Goal: Use online tool/utility: Utilize a website feature to perform a specific function

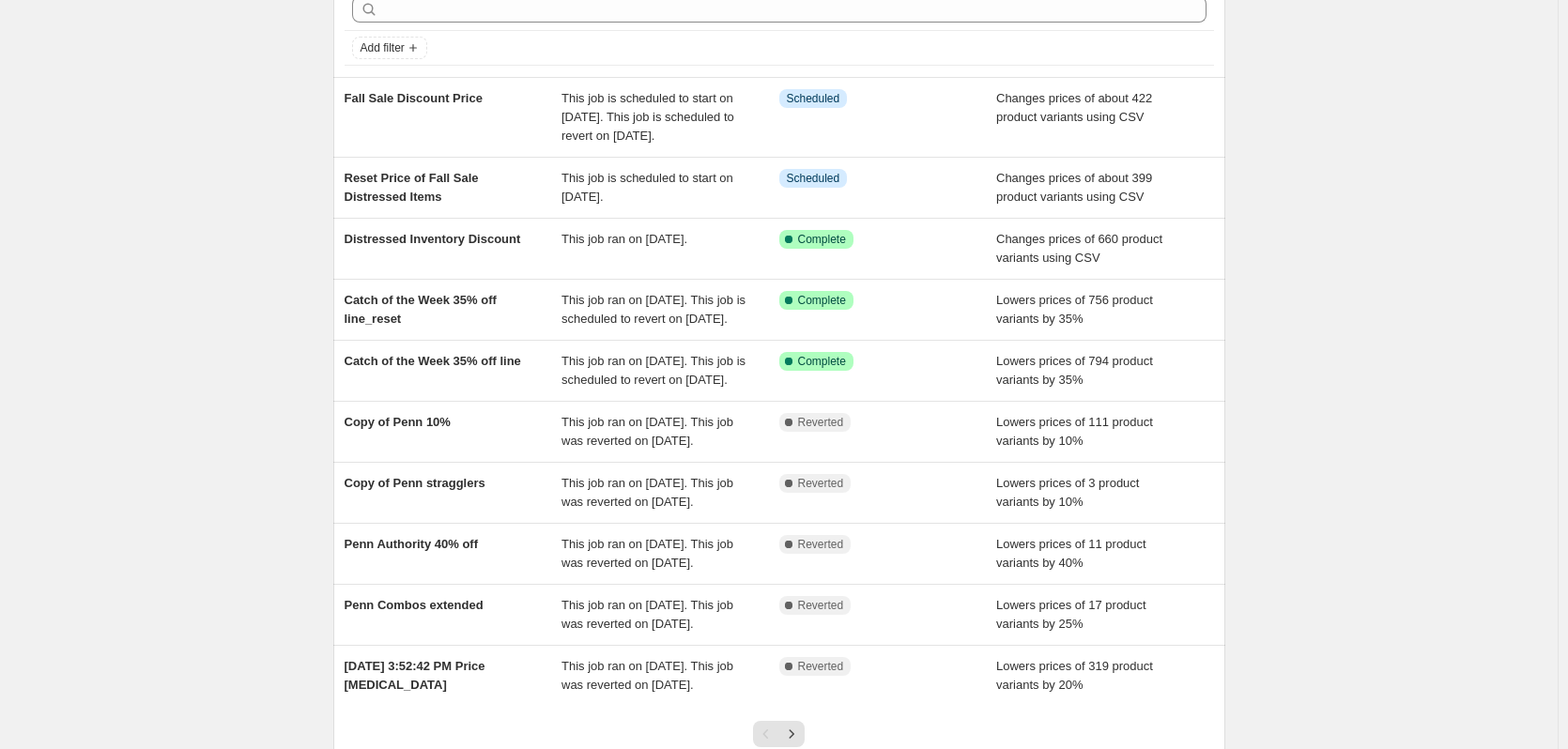
scroll to position [188, 0]
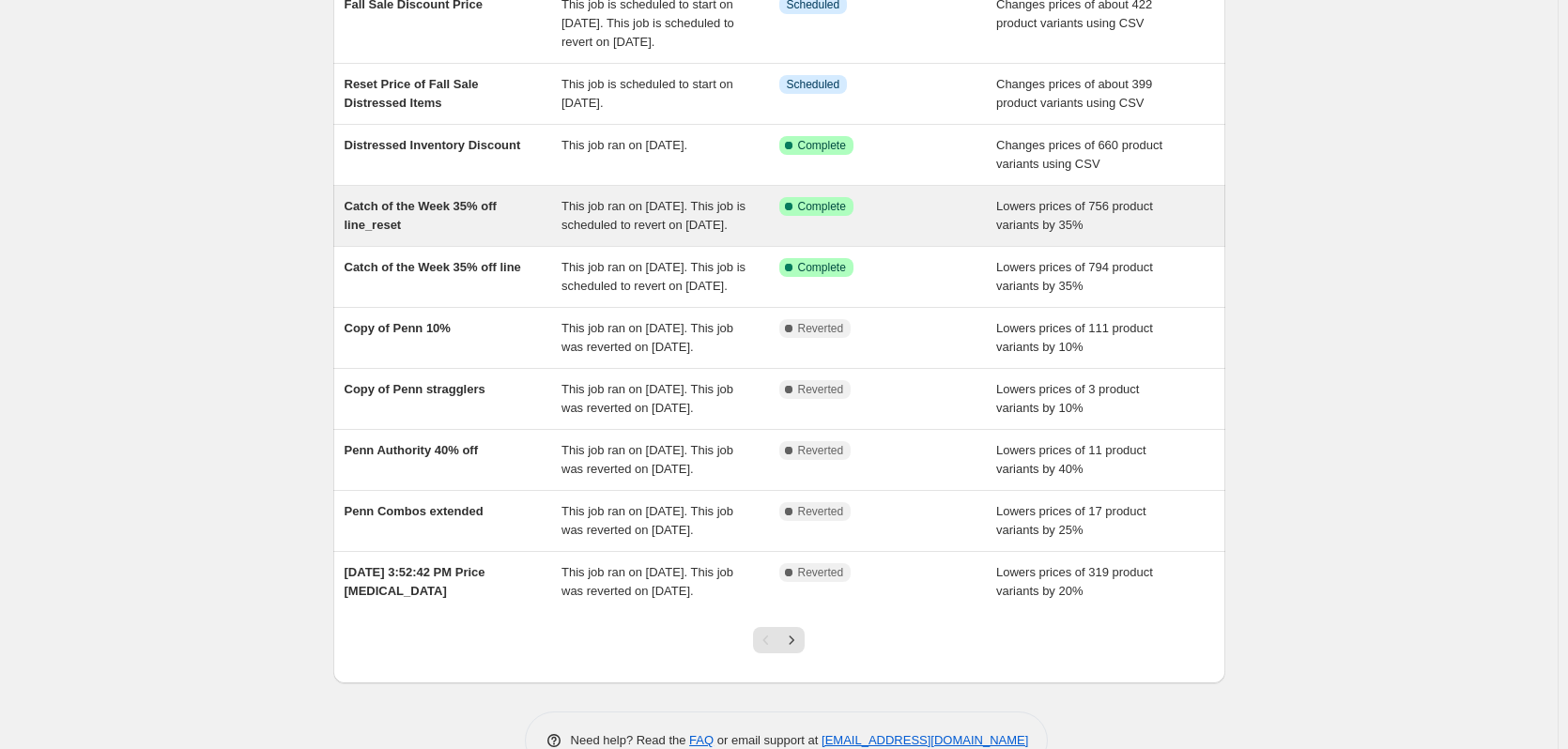
click at [467, 216] on div "Catch of the Week 35% off line_reset" at bounding box center [453, 215] width 218 height 38
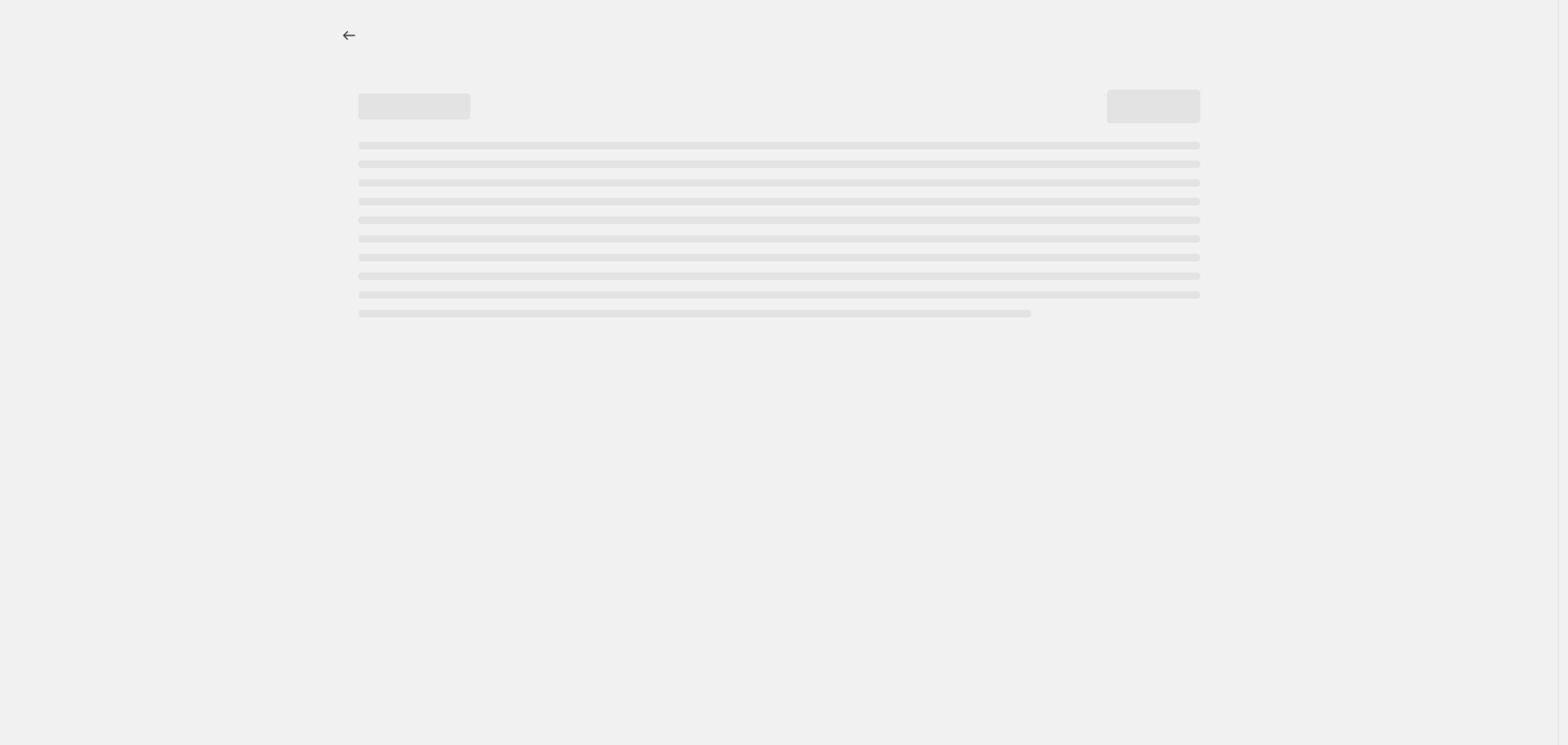
select select "percentage"
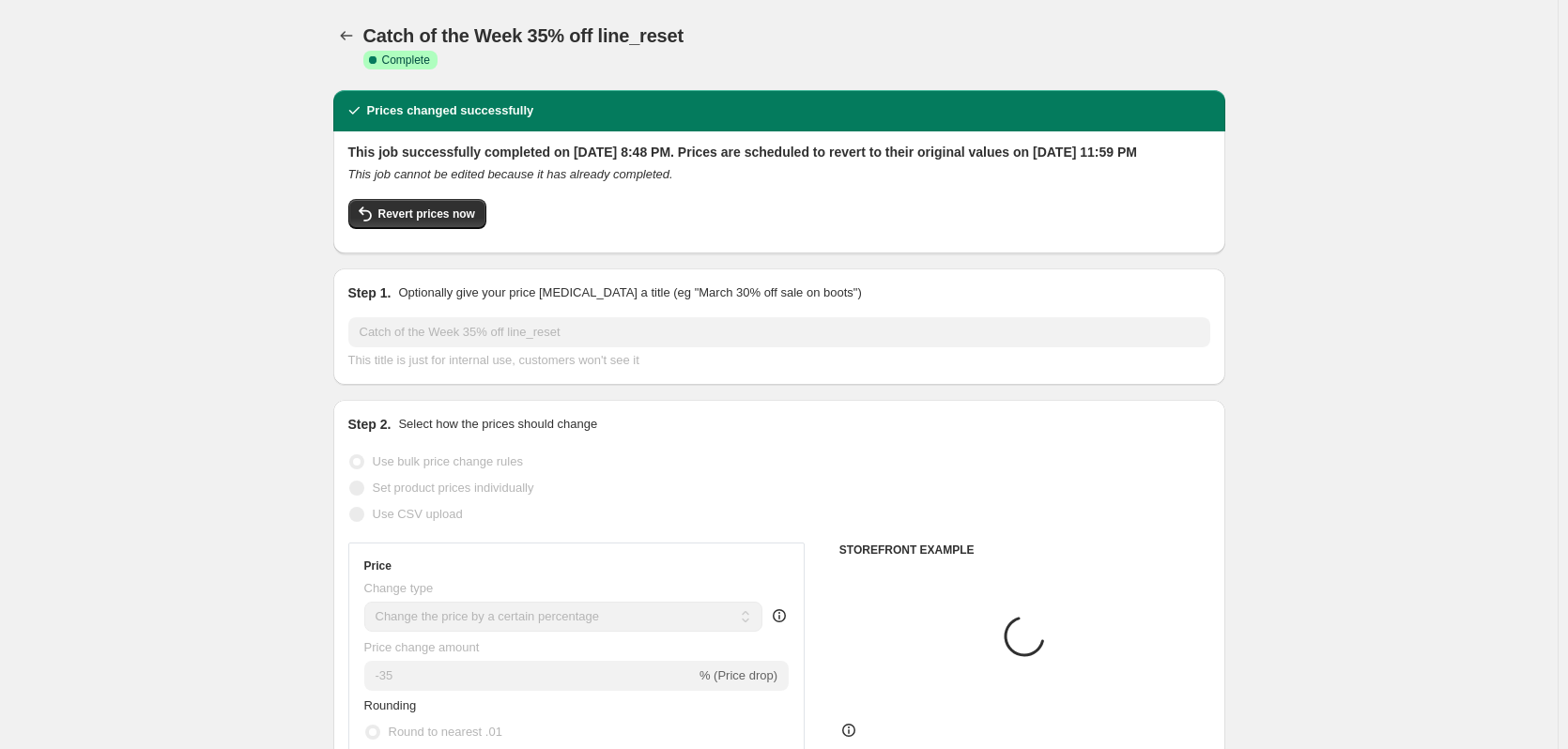
select select "collection"
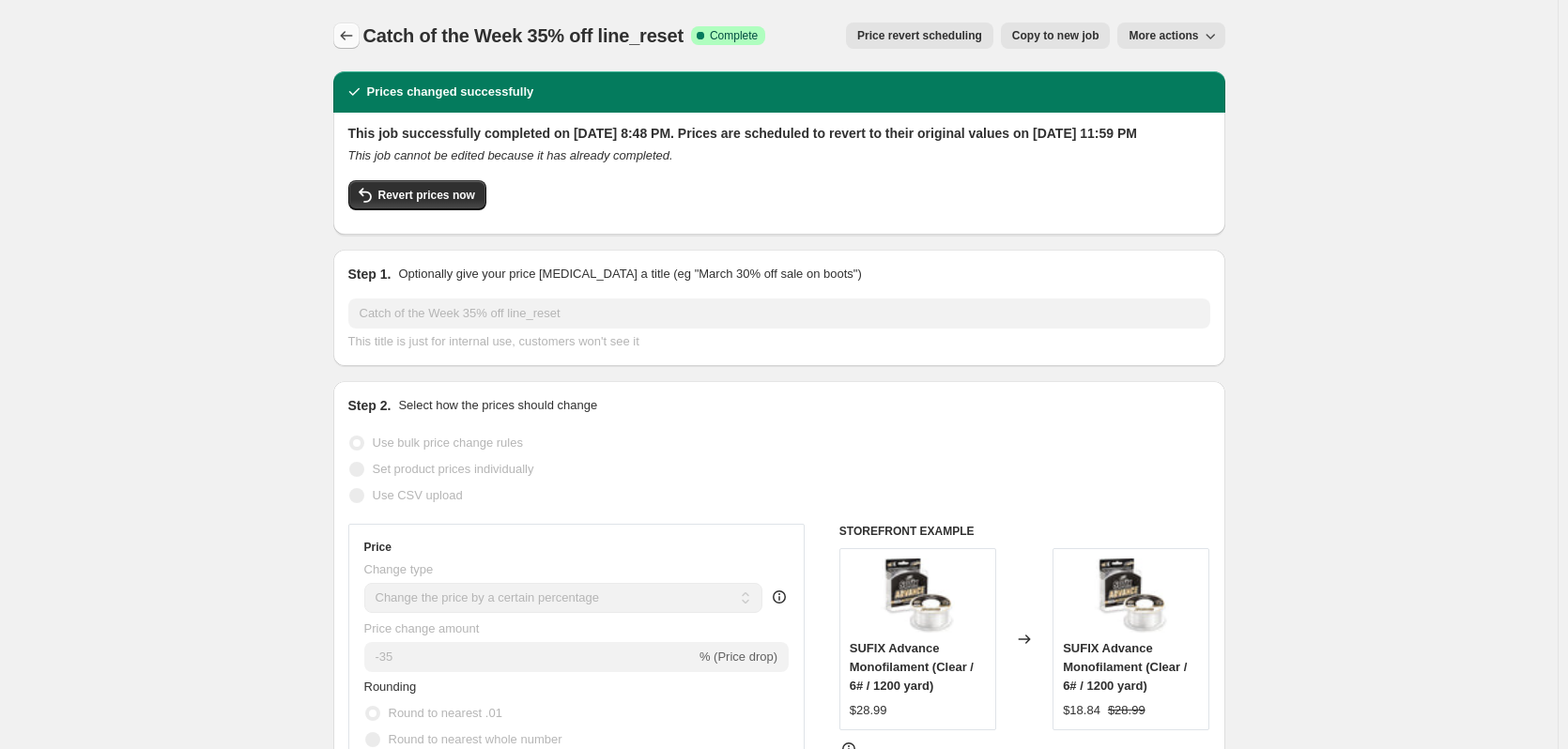
click at [348, 45] on icon "Price change jobs" at bounding box center [346, 35] width 18 height 18
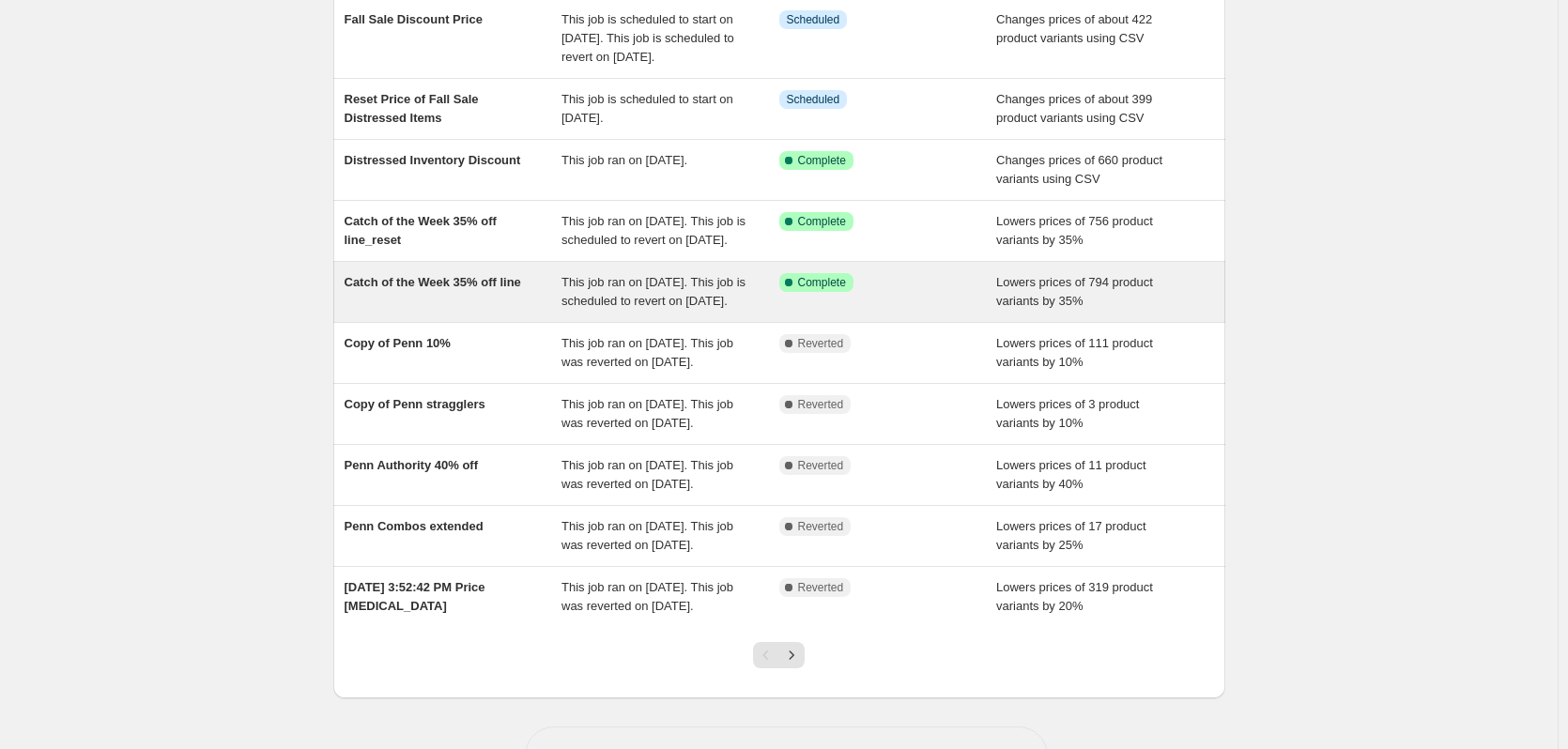
scroll to position [188, 0]
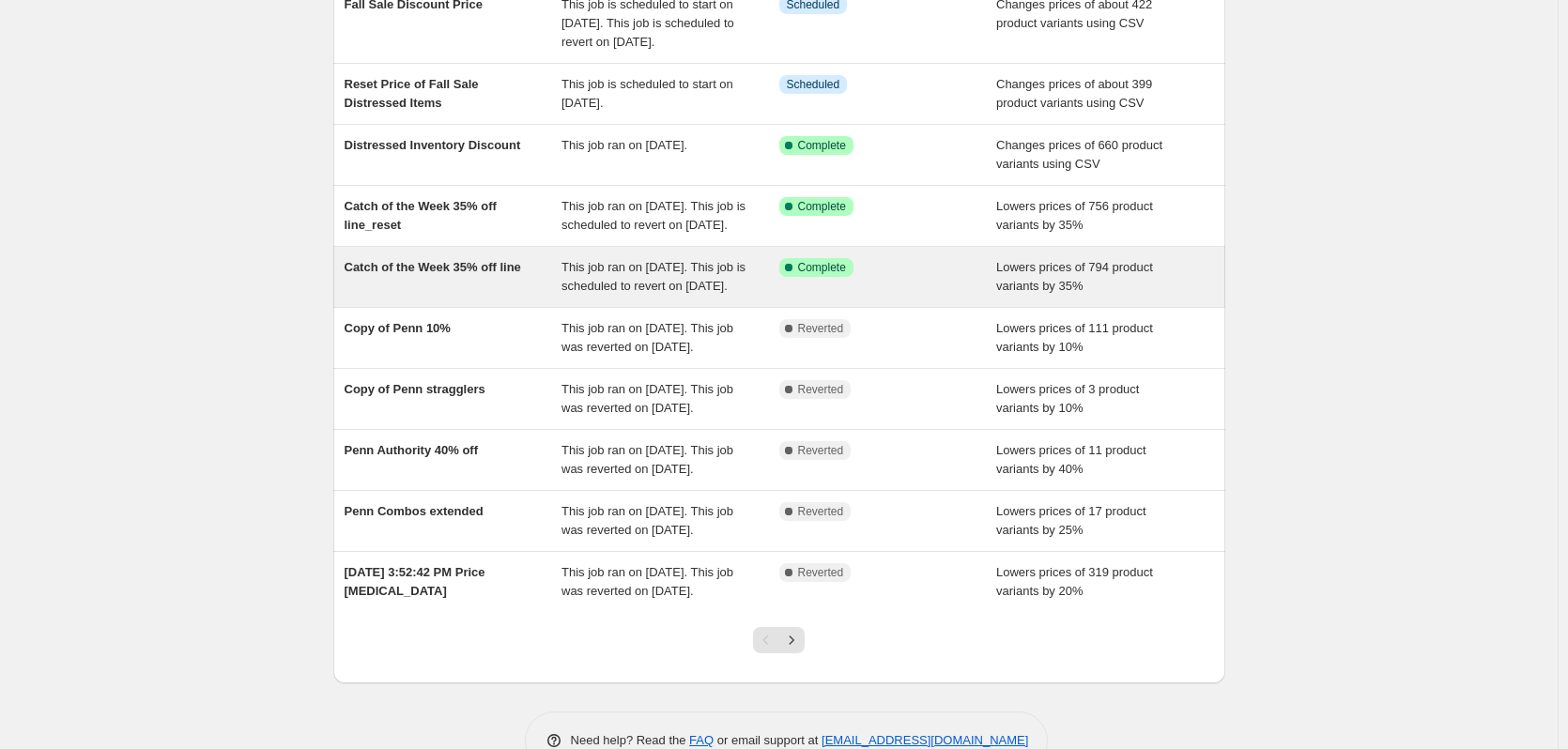
click at [405, 294] on div "Catch of the Week 35% off line This job ran on September 10, 2025. This job is …" at bounding box center [779, 277] width 892 height 60
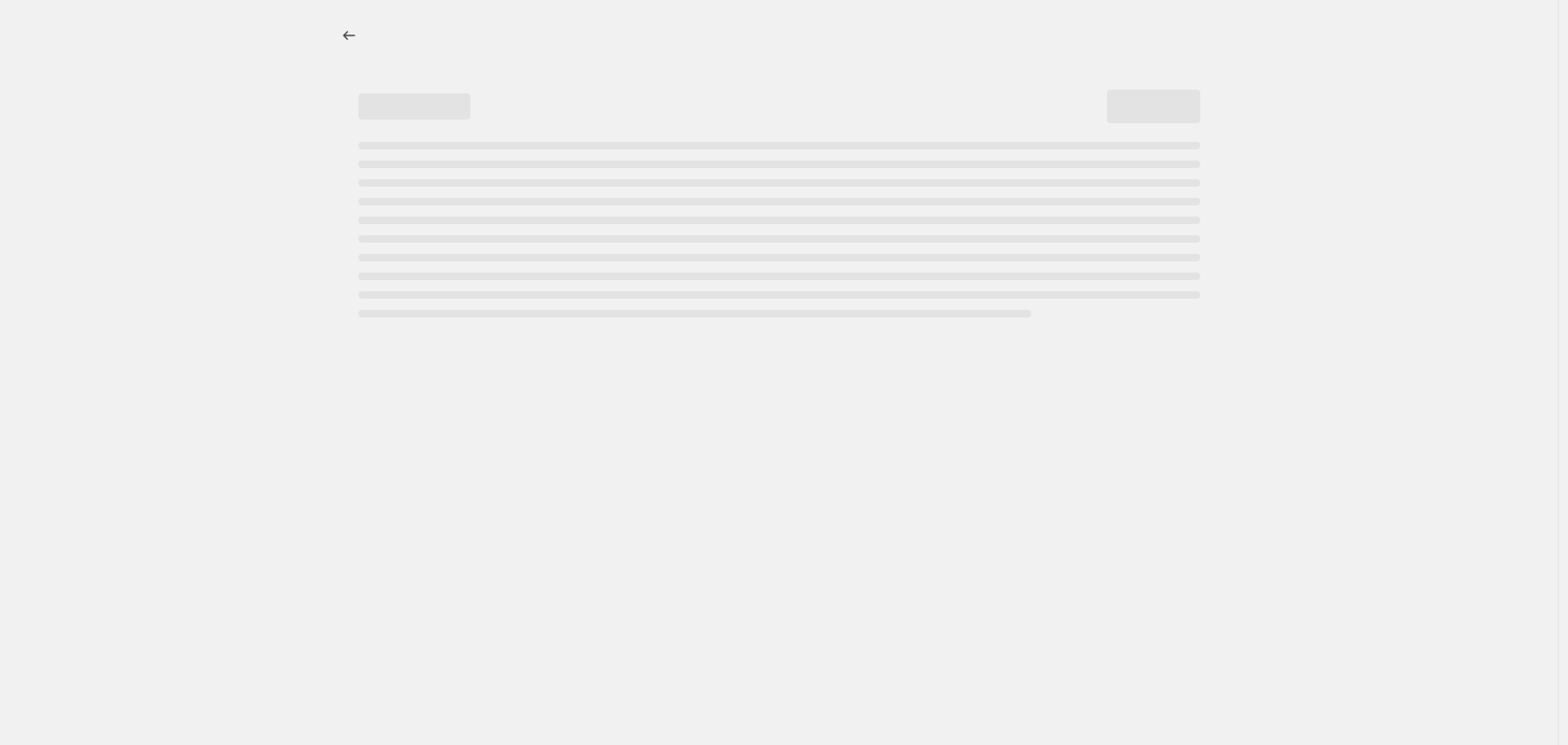
select select "percentage"
select select "collection"
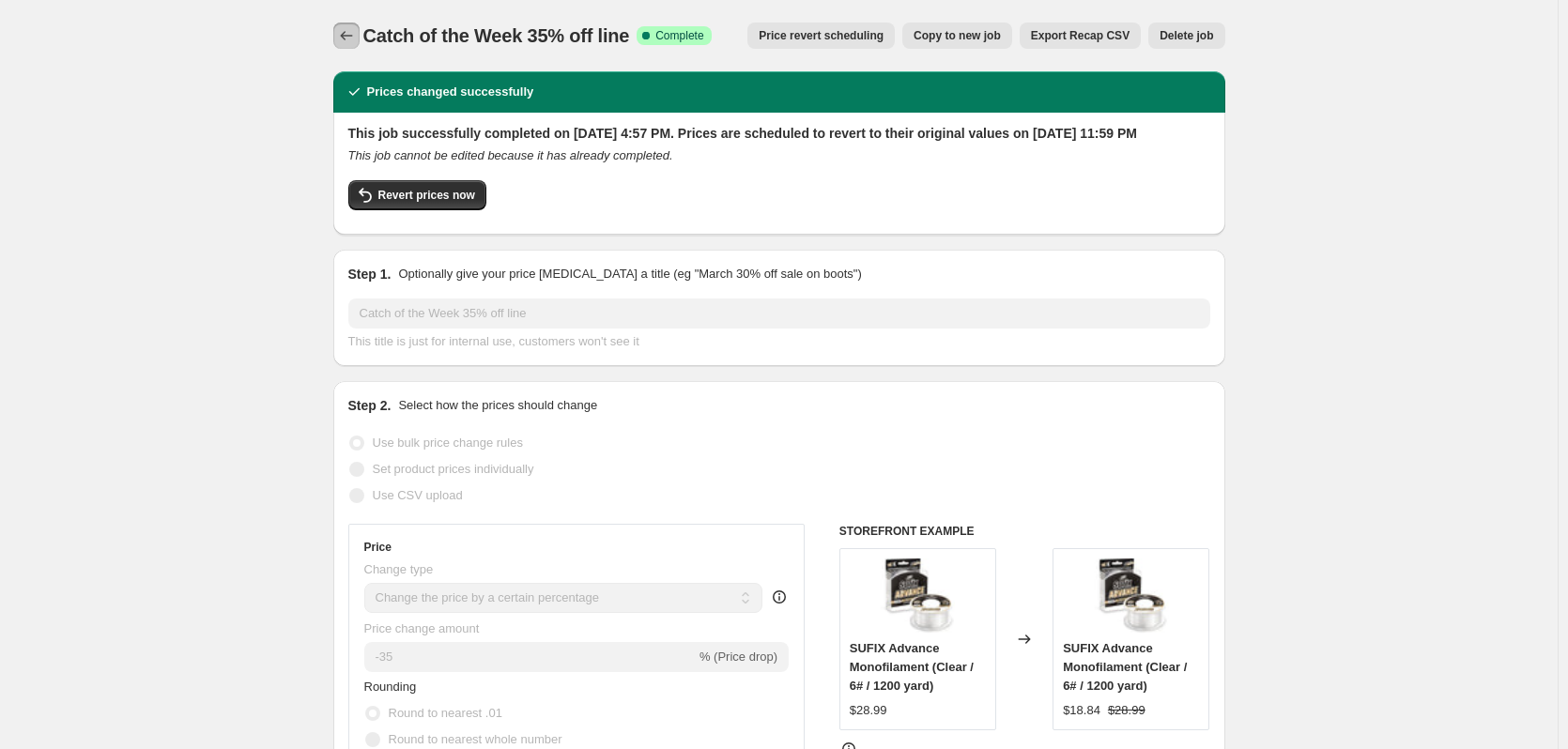
click at [353, 41] on icon "Price change jobs" at bounding box center [346, 35] width 18 height 18
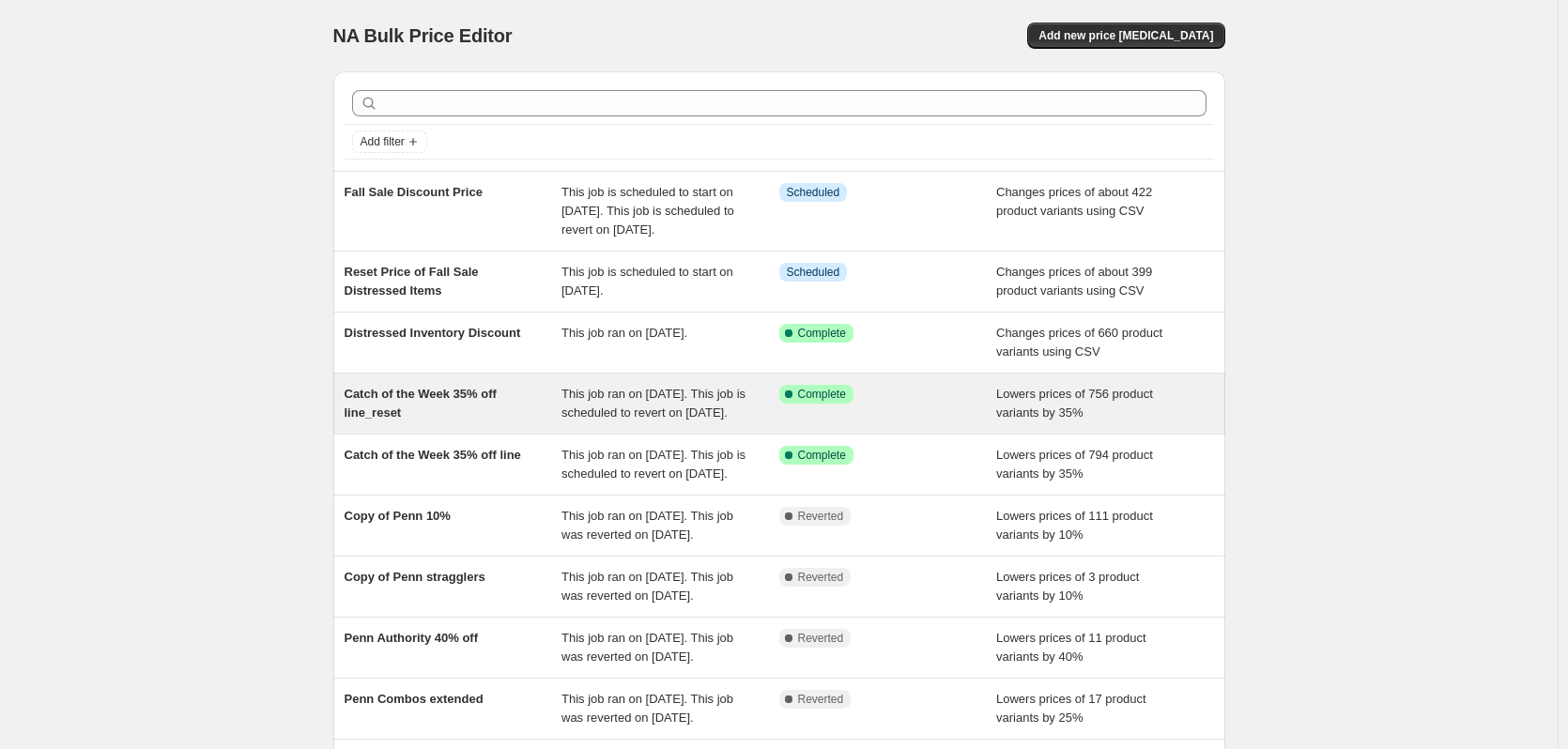
click at [471, 422] on div "Catch of the Week 35% off line_reset" at bounding box center [453, 403] width 218 height 38
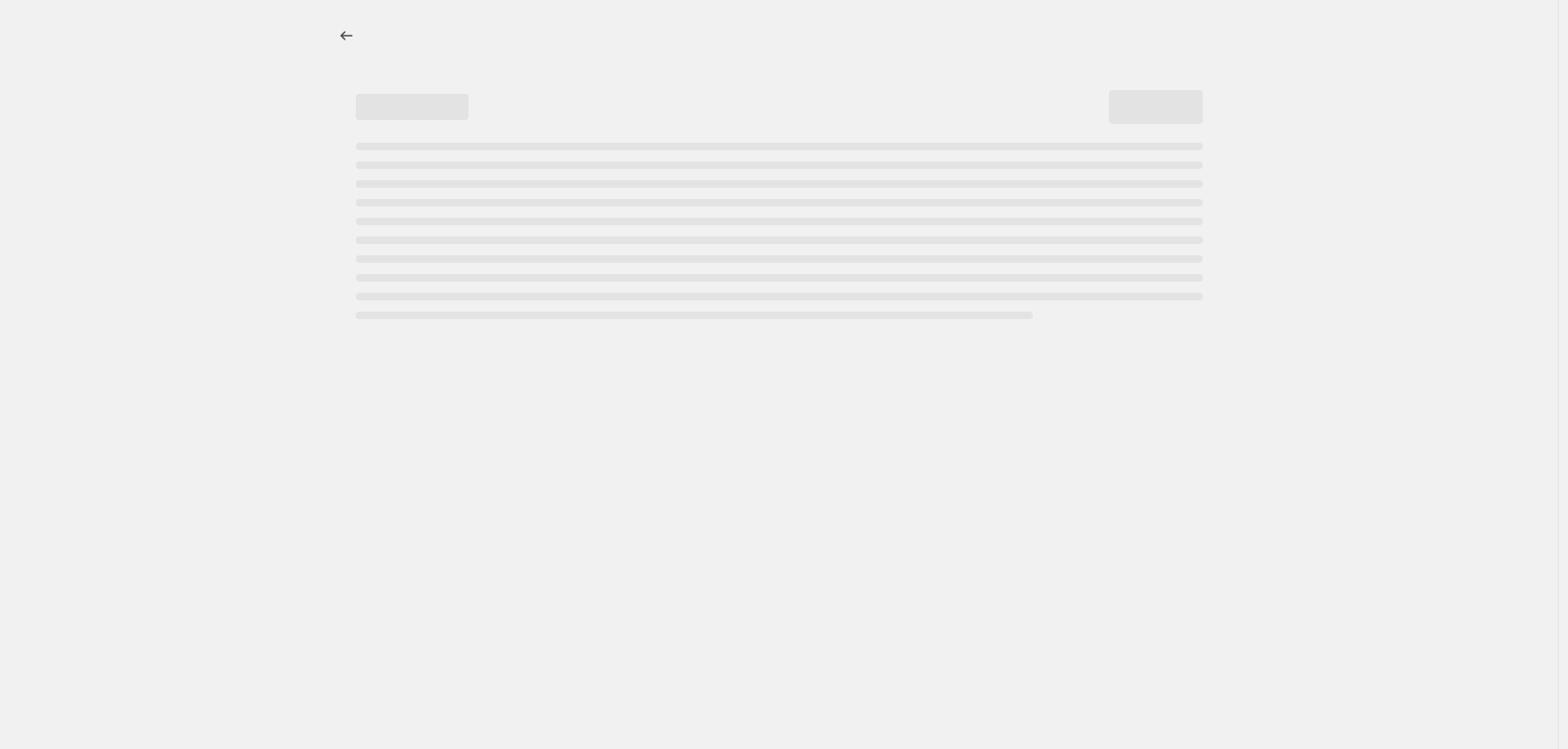
select select "percentage"
select select "collection"
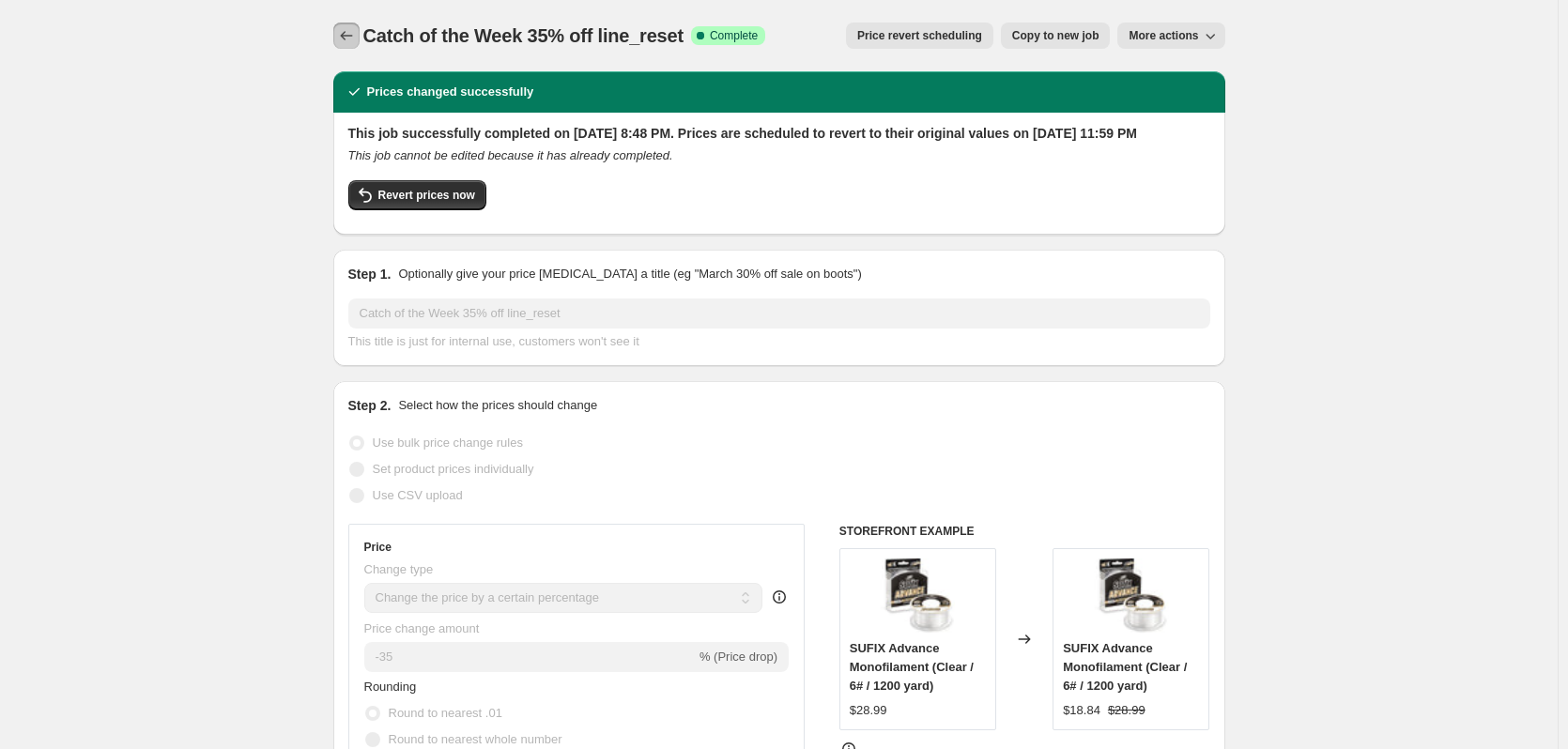
click at [343, 38] on icon "Price change jobs" at bounding box center [346, 35] width 18 height 18
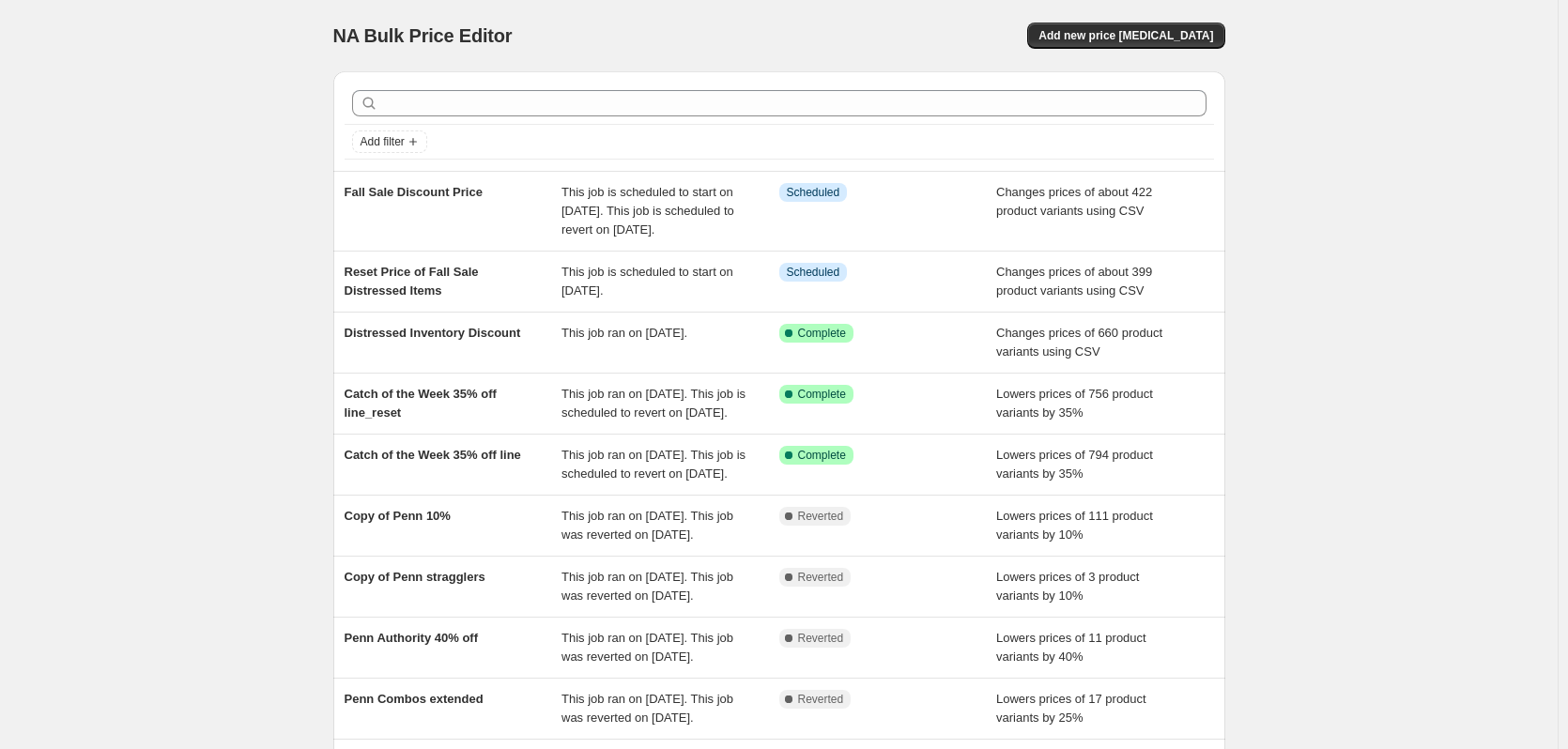
click at [214, 331] on div "NA Bulk Price Editor. This page is ready NA Bulk Price Editor Add new price cha…" at bounding box center [778, 492] width 1557 height 985
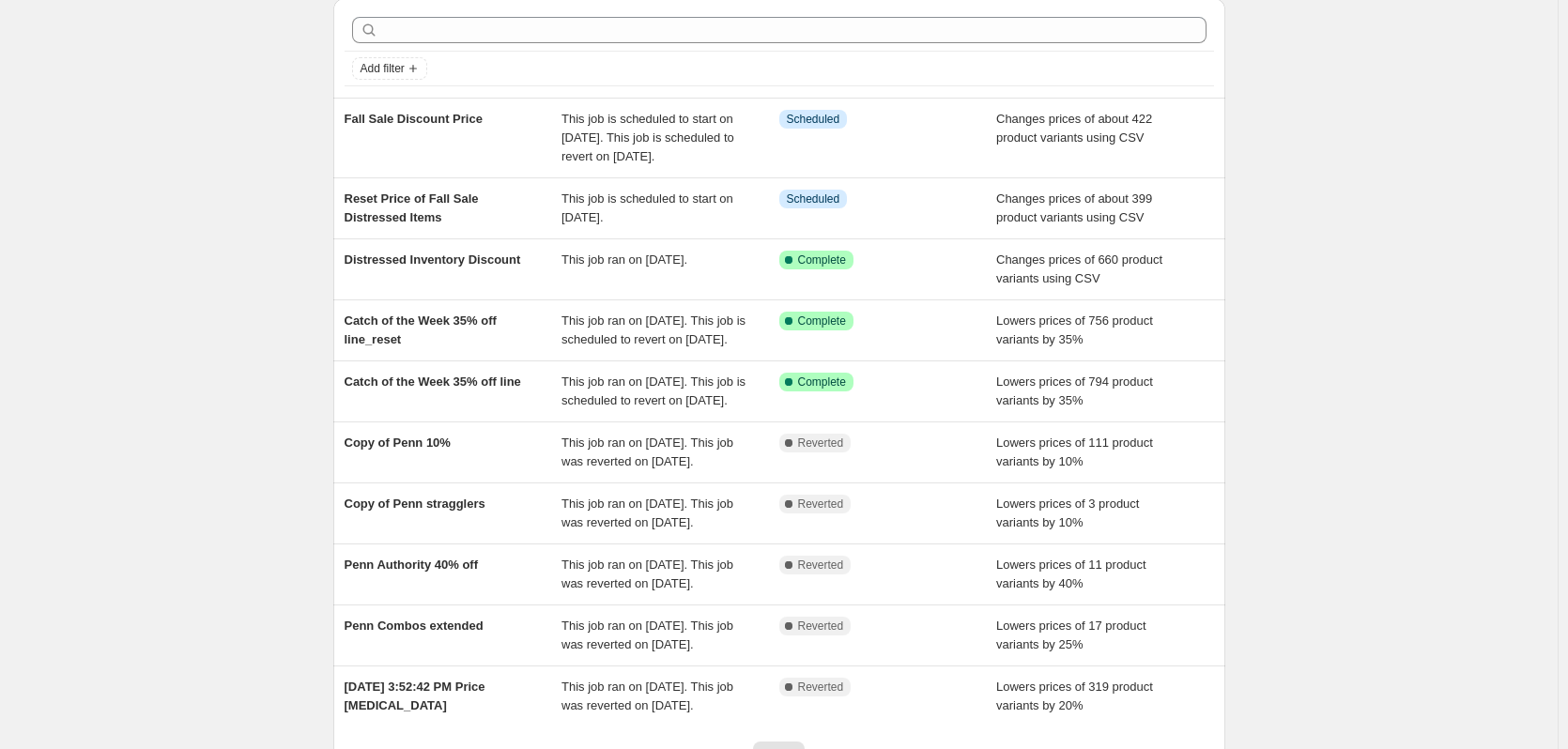
scroll to position [94, 0]
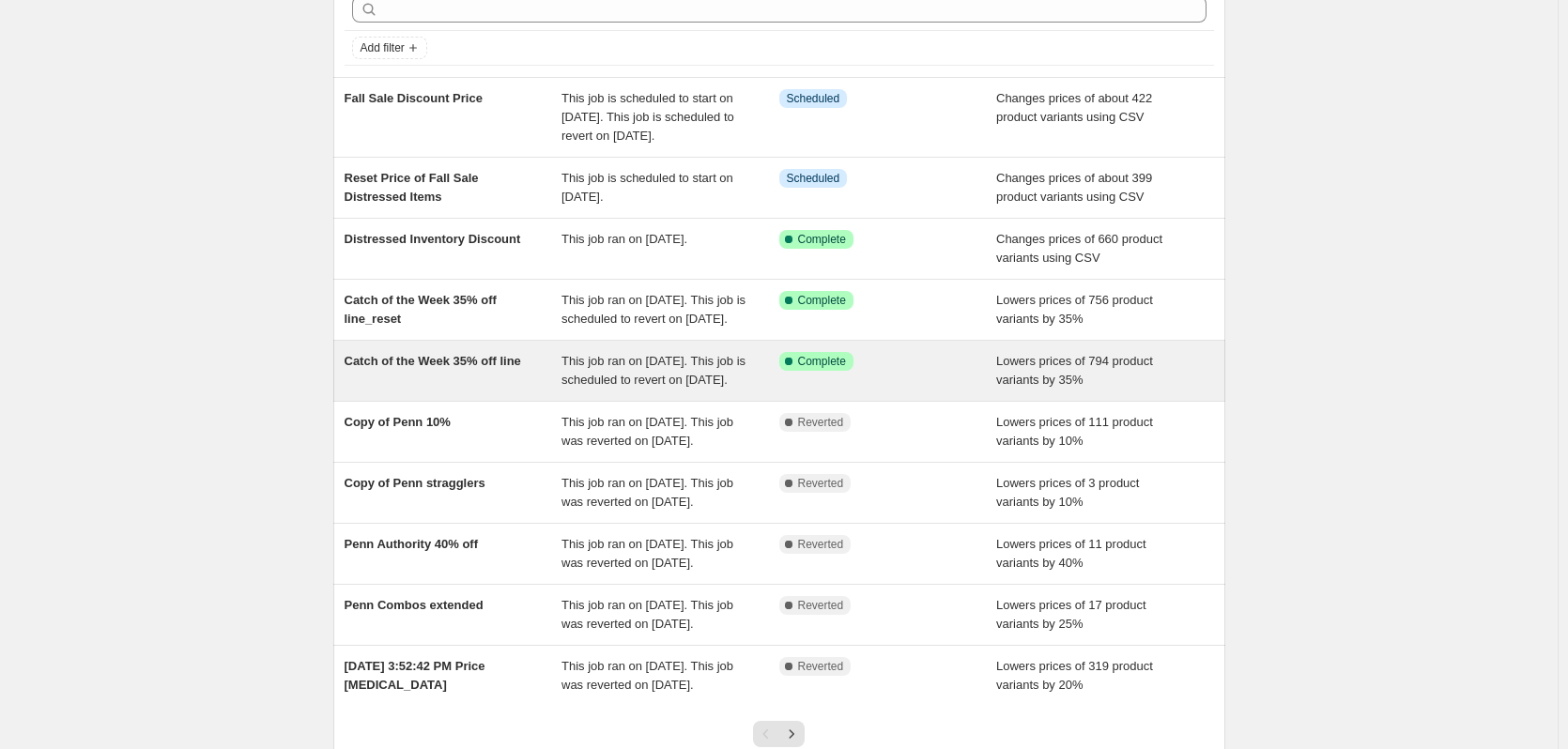
click at [363, 368] on span "Catch of the Week 35% off line" at bounding box center [432, 360] width 176 height 15
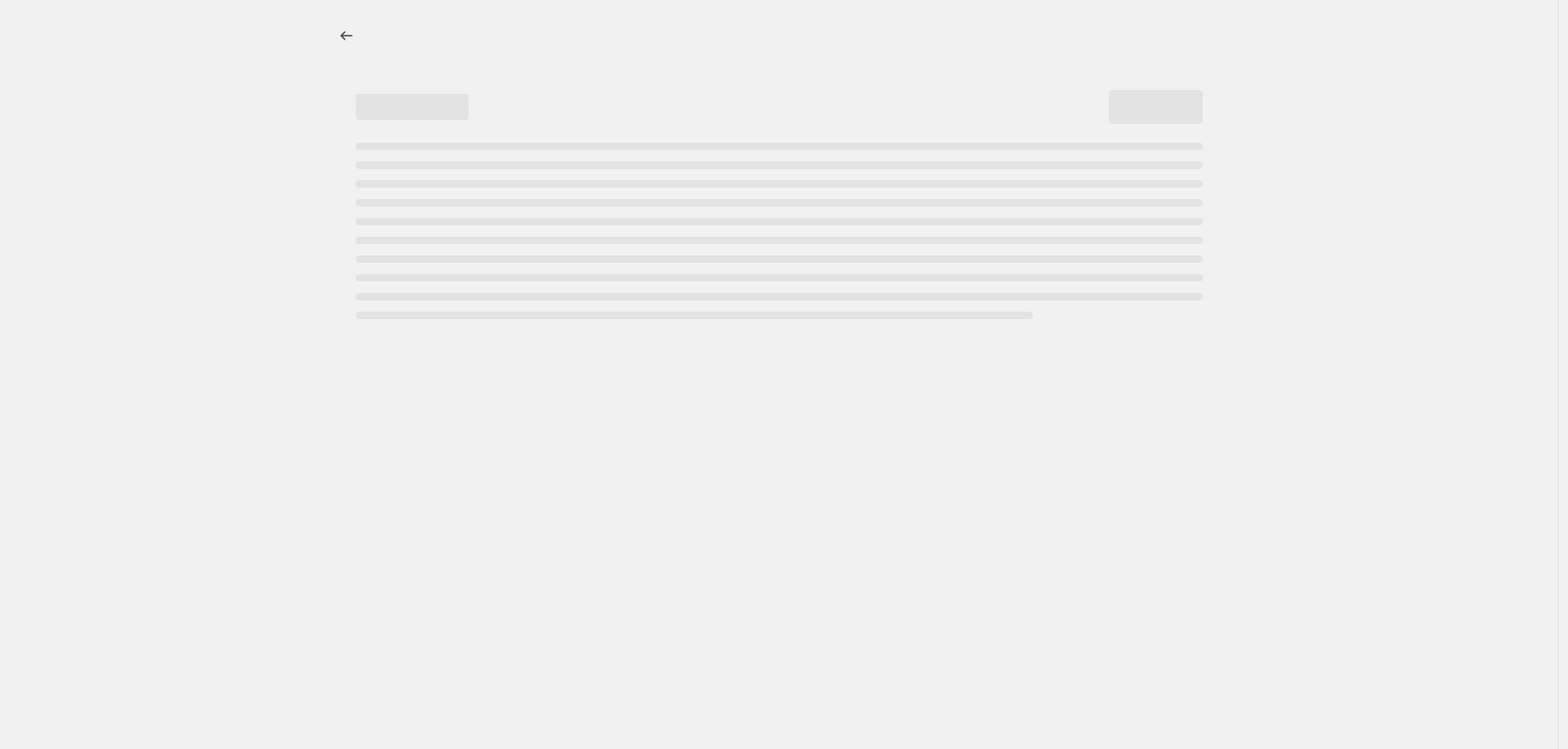
select select "percentage"
select select "collection"
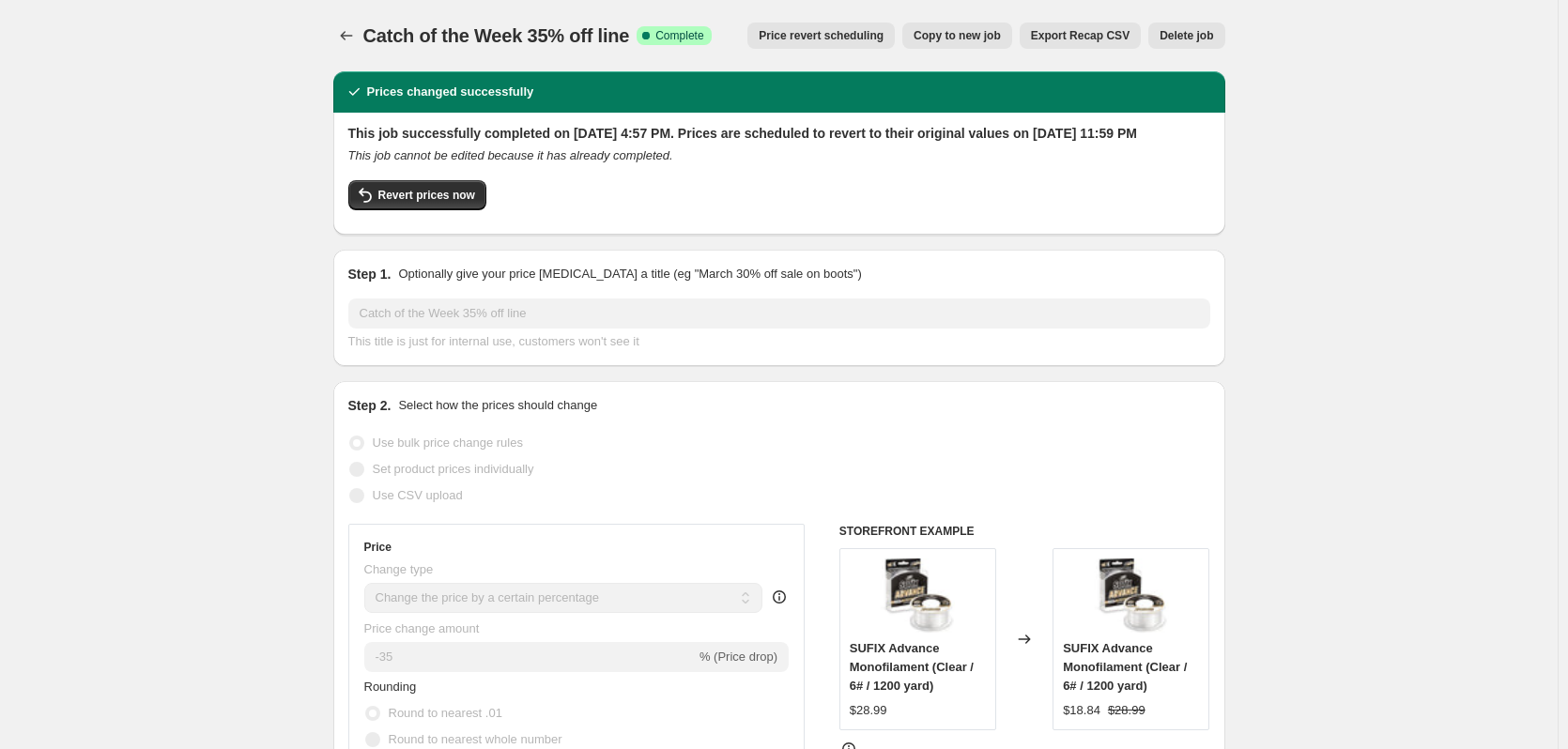
drag, startPoint x: 256, startPoint y: 159, endPoint x: 248, endPoint y: 205, distance: 46.7
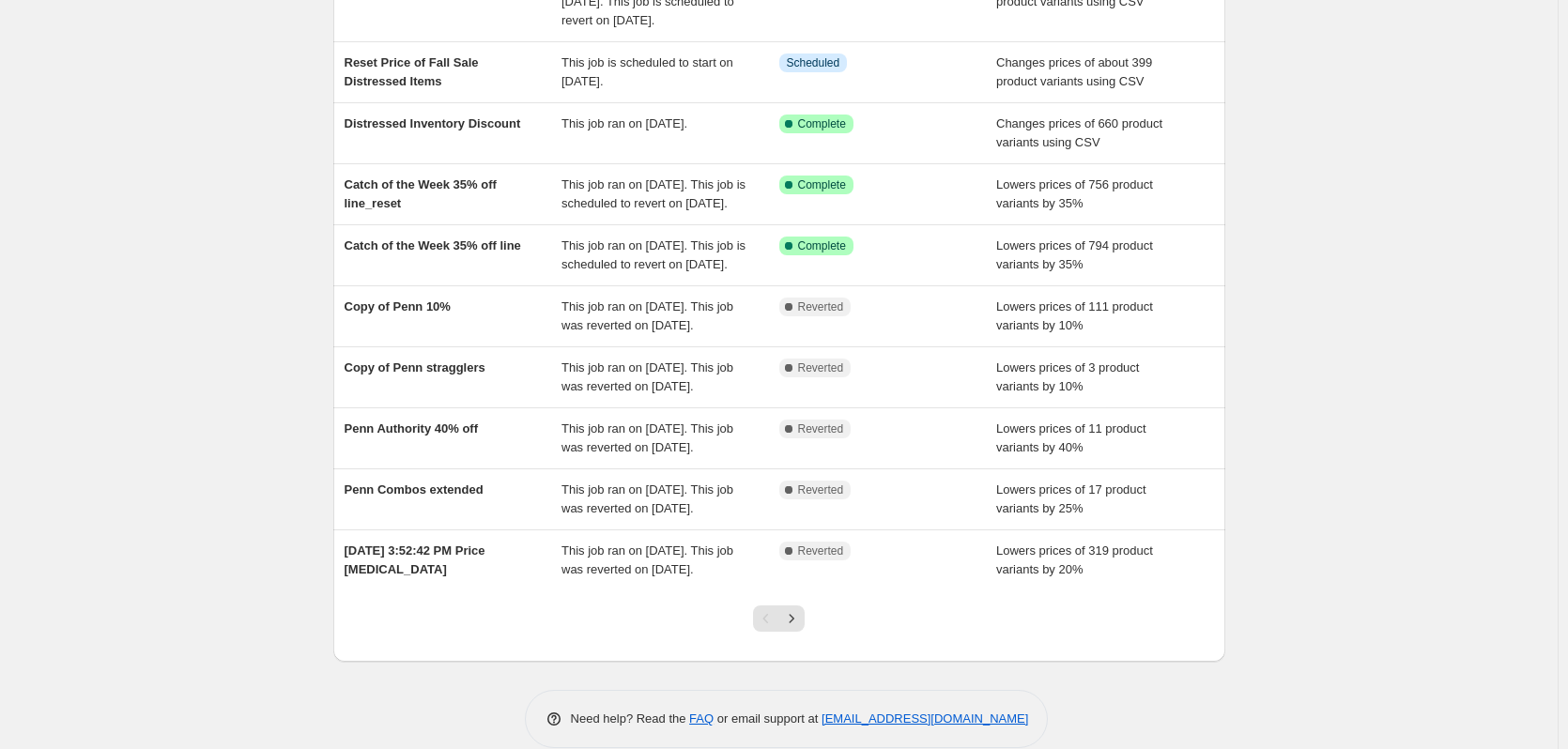
scroll to position [188, 0]
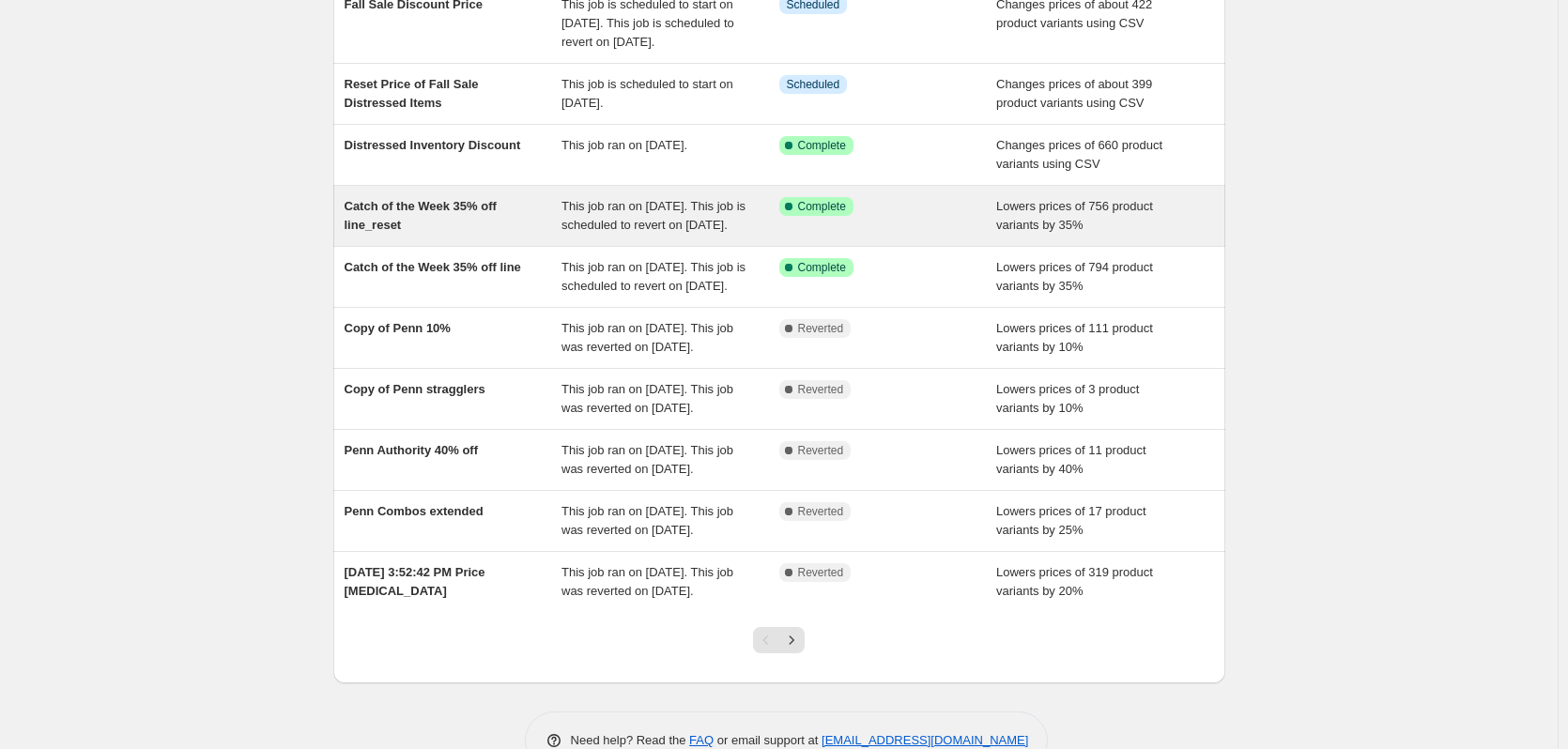
click at [423, 223] on span "Catch of the Week 35% off line_reset" at bounding box center [420, 215] width 152 height 33
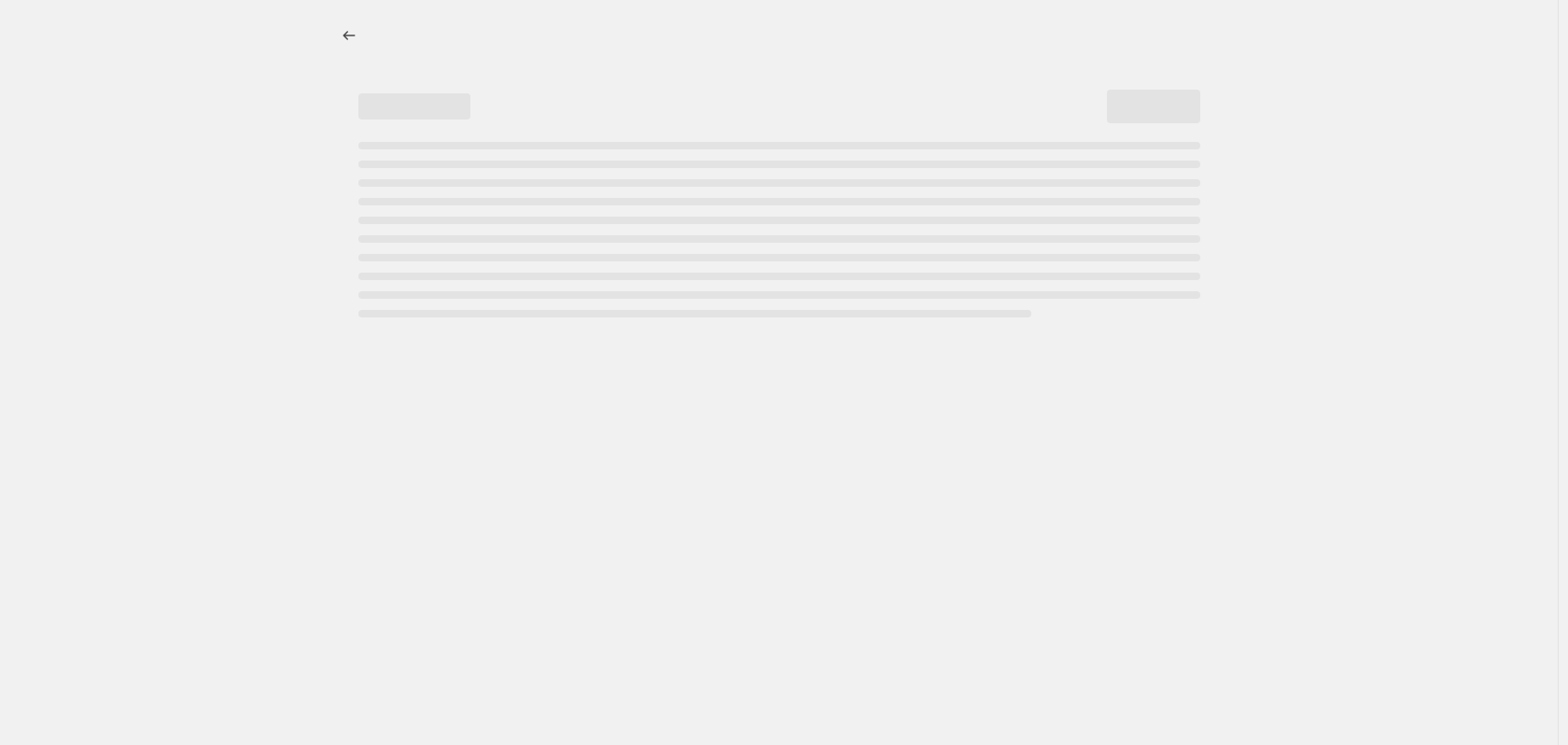
select select "percentage"
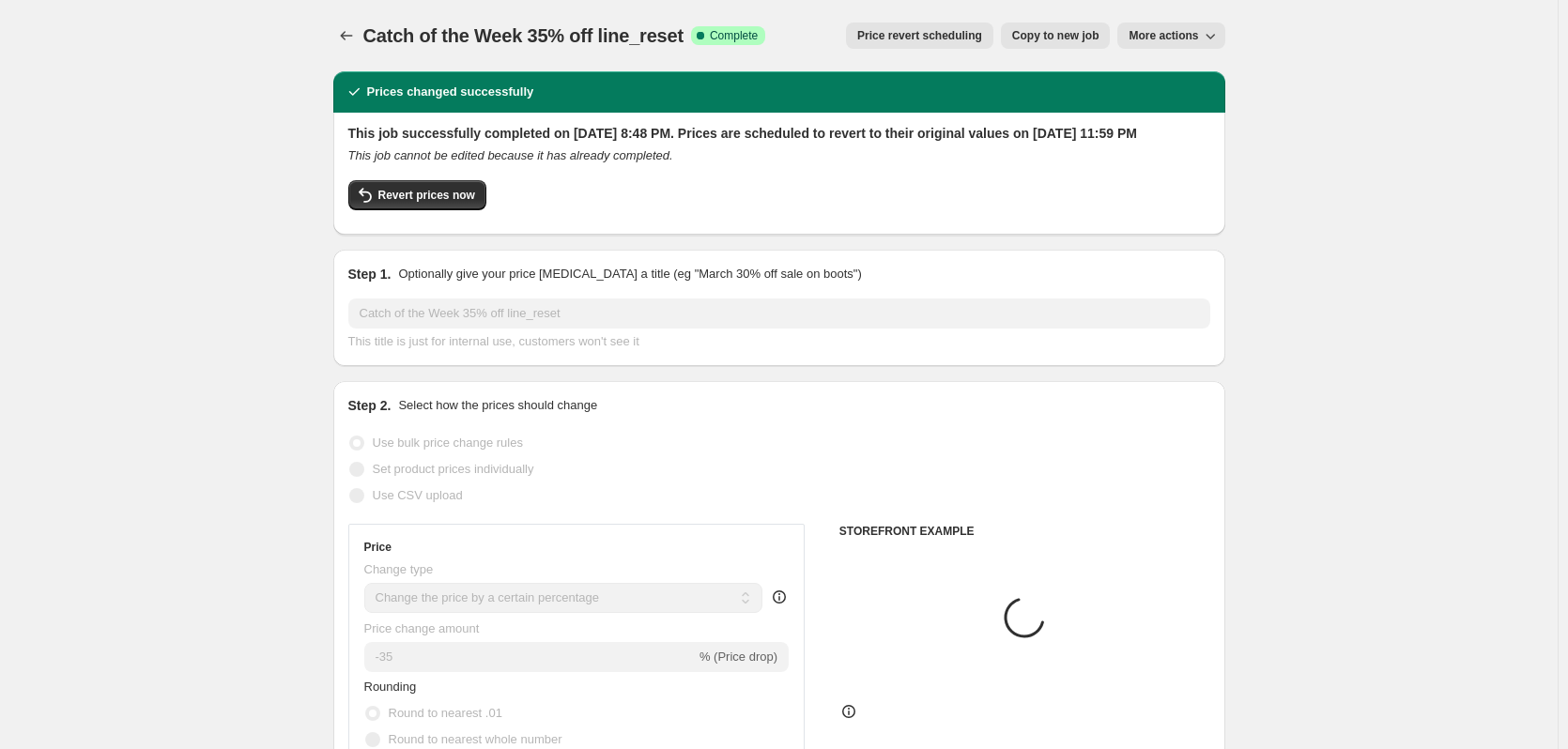
select select "collection"
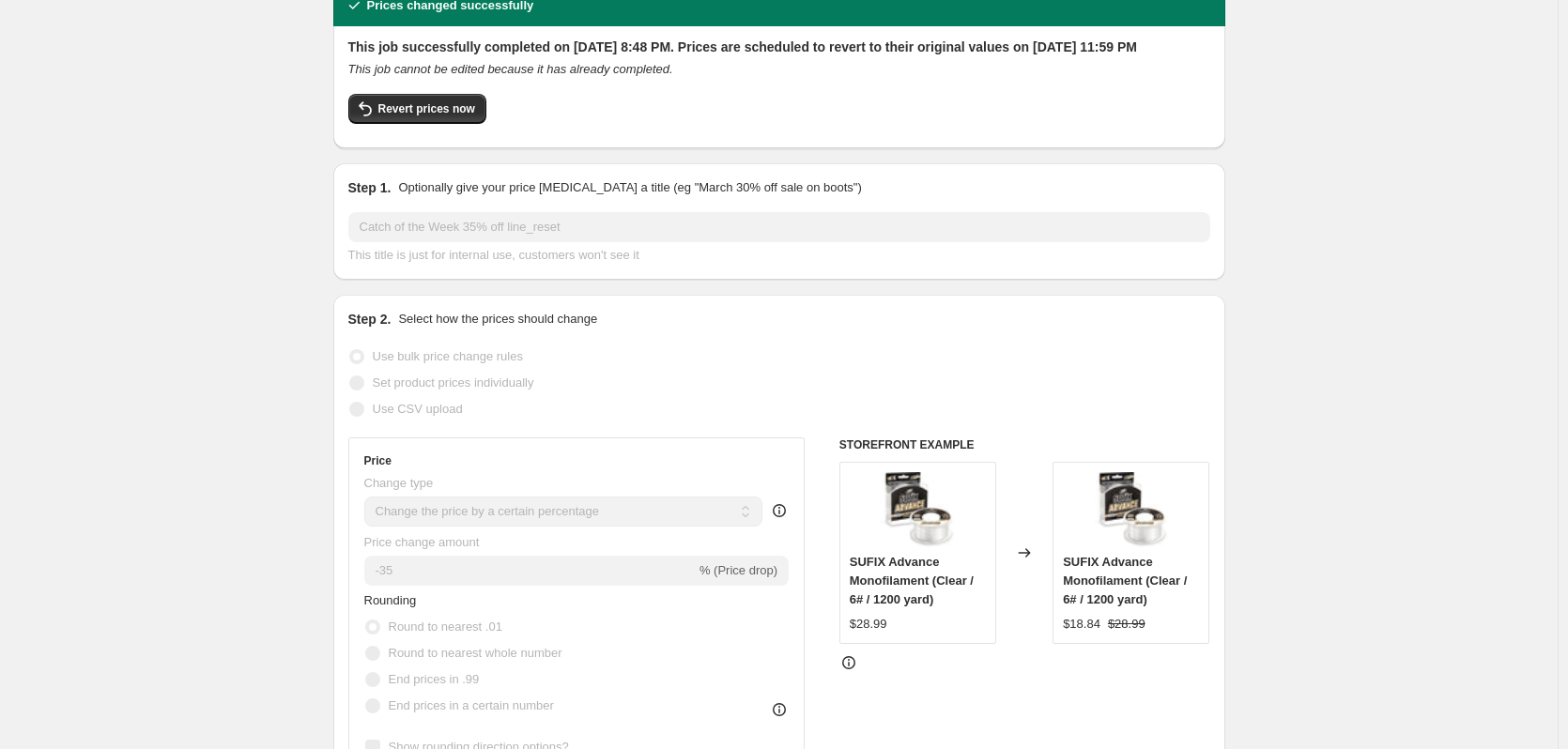
scroll to position [282, 0]
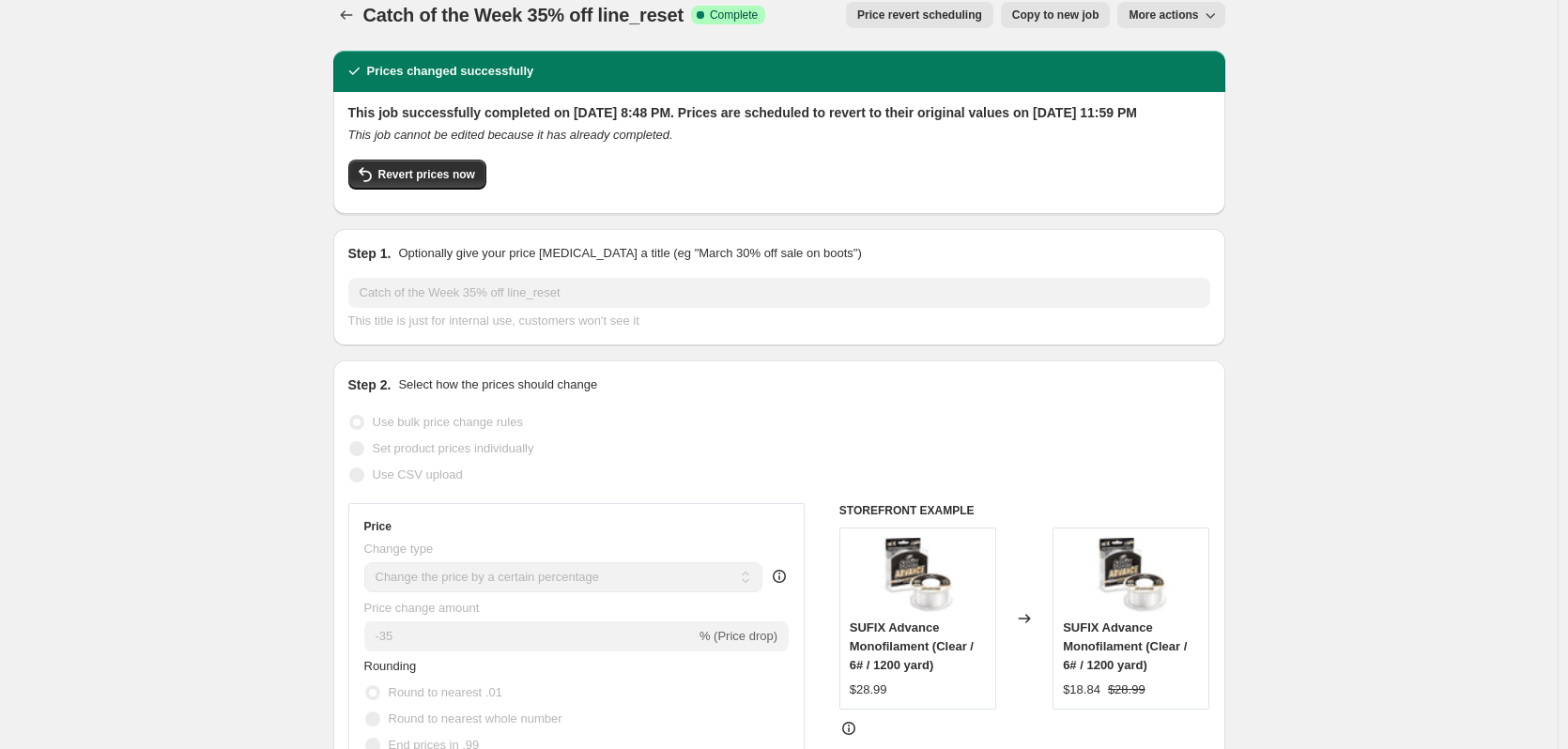
scroll to position [0, 0]
